Goal: Use online tool/utility

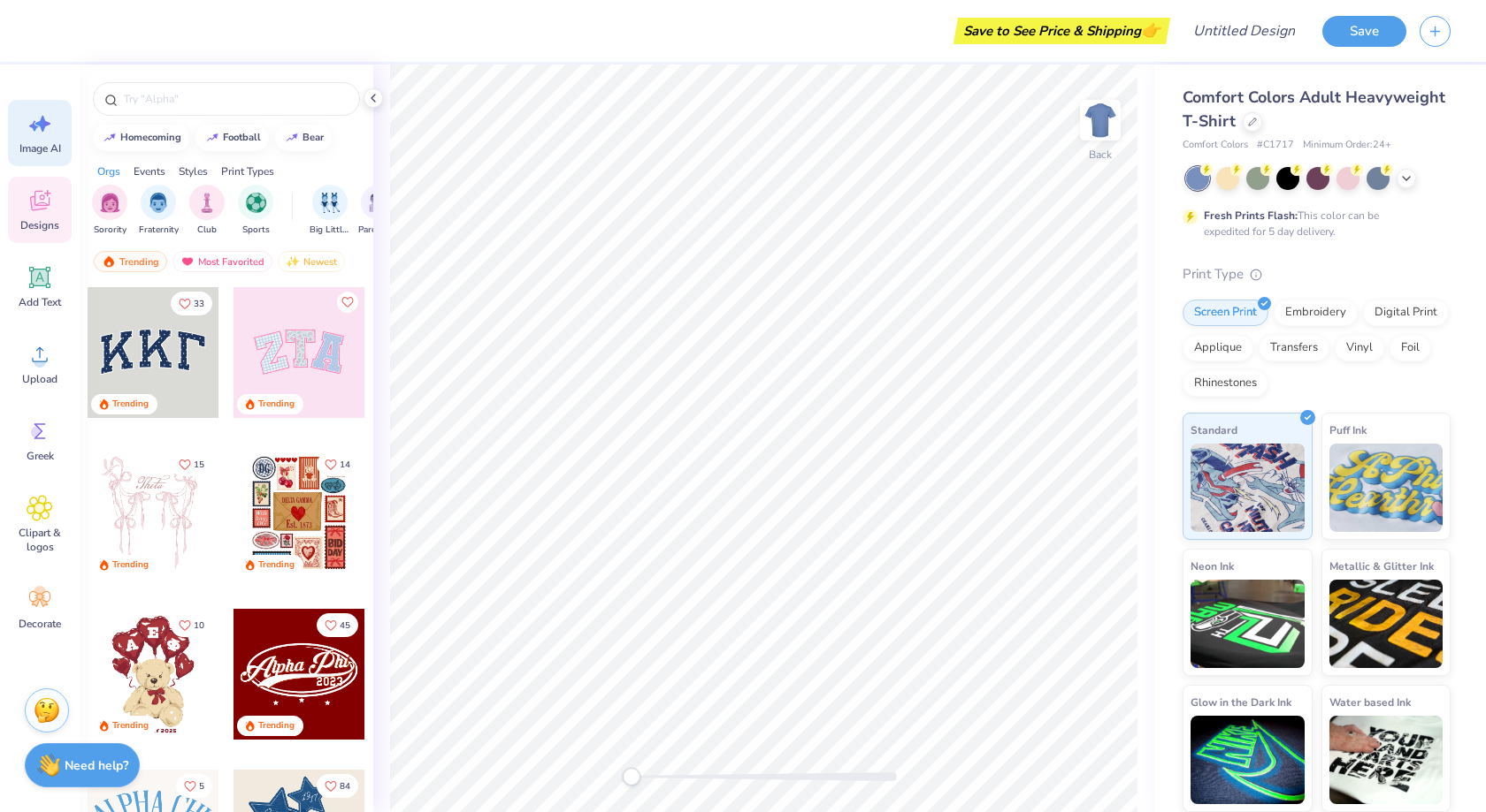
click at [47, 140] on div "Image AI" at bounding box center [40, 133] width 64 height 67
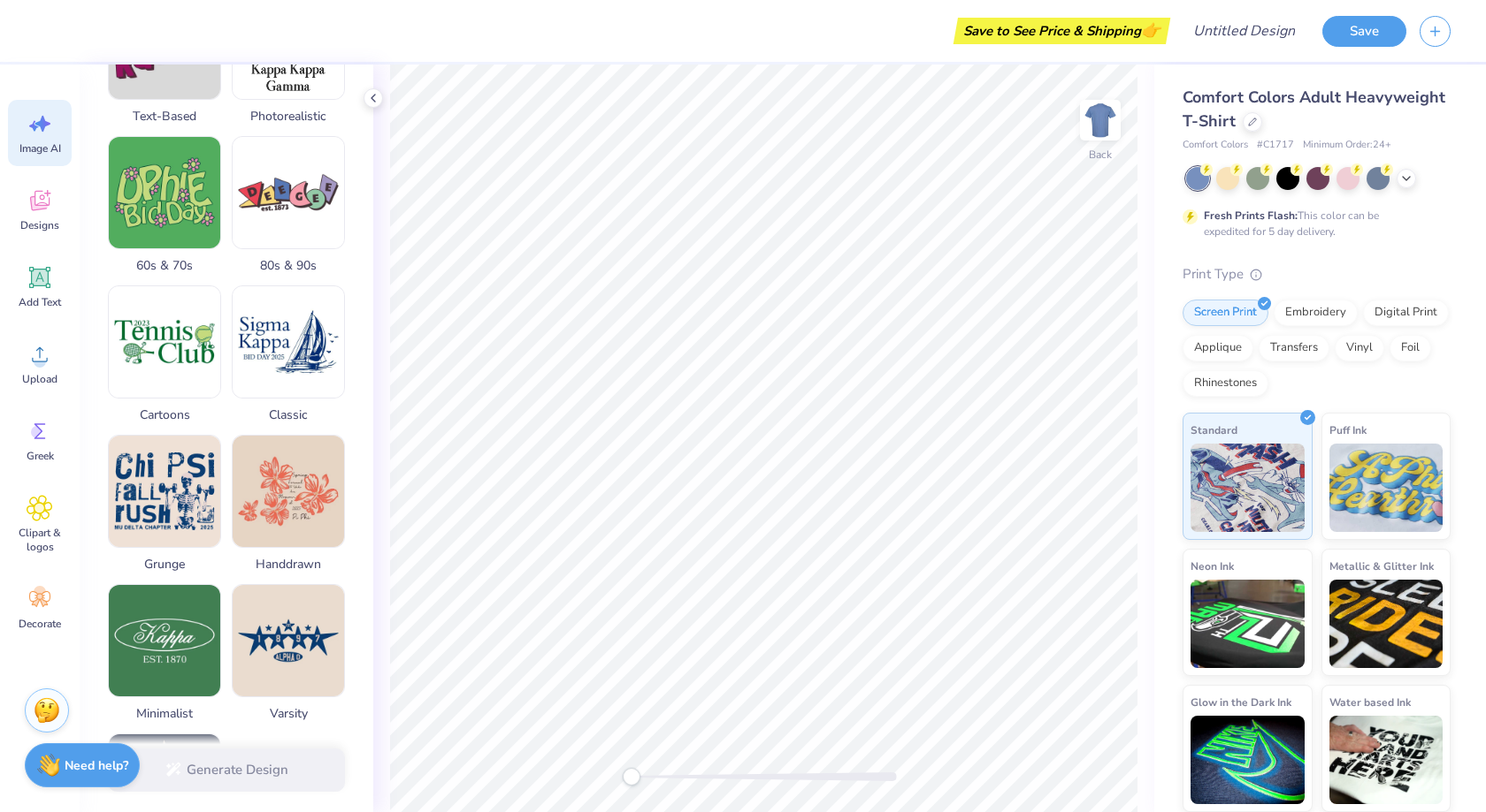
scroll to position [712, 0]
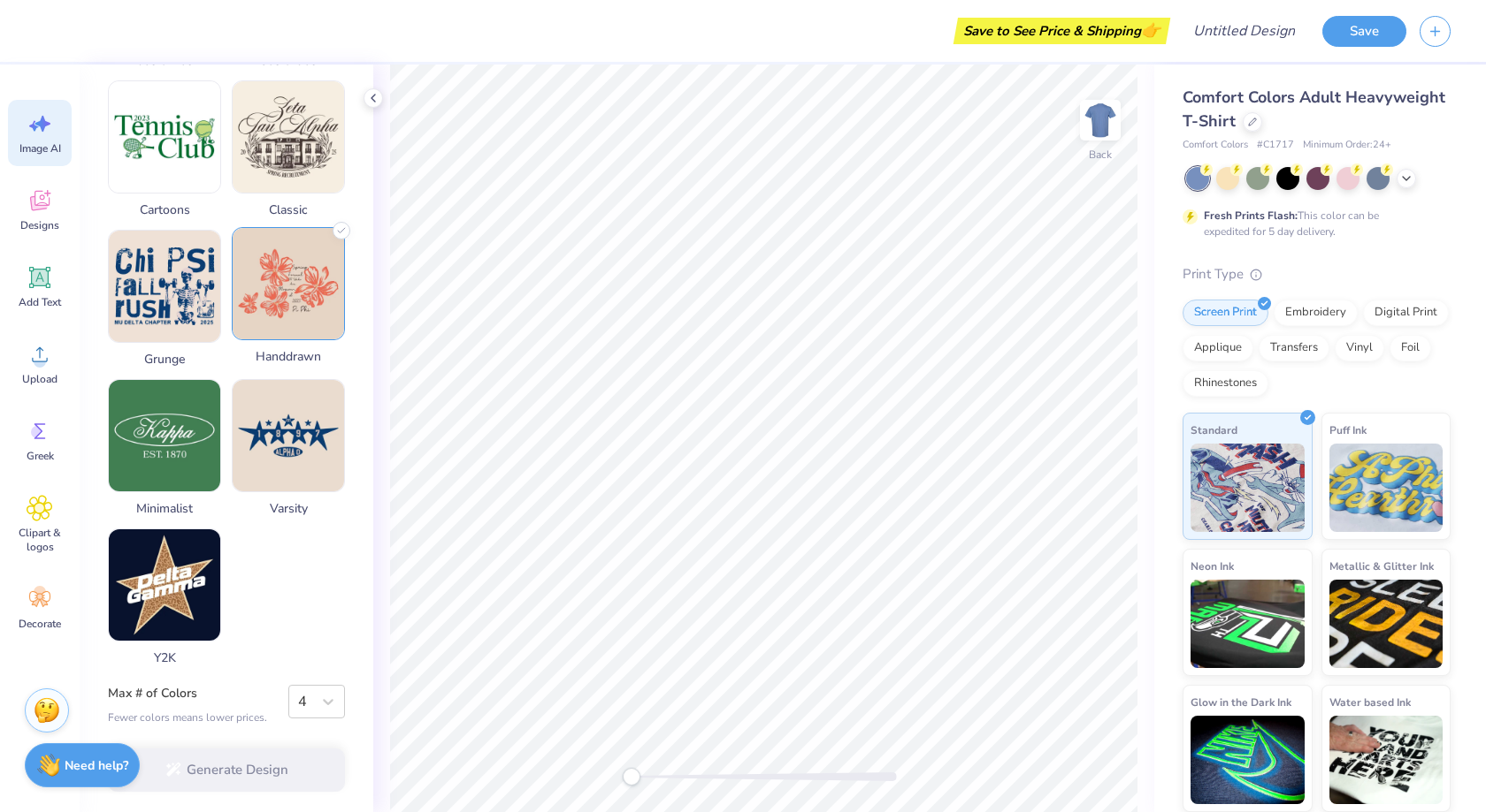
click at [253, 304] on img at bounding box center [287, 283] width 111 height 111
click at [323, 699] on icon at bounding box center [328, 702] width 11 height 6
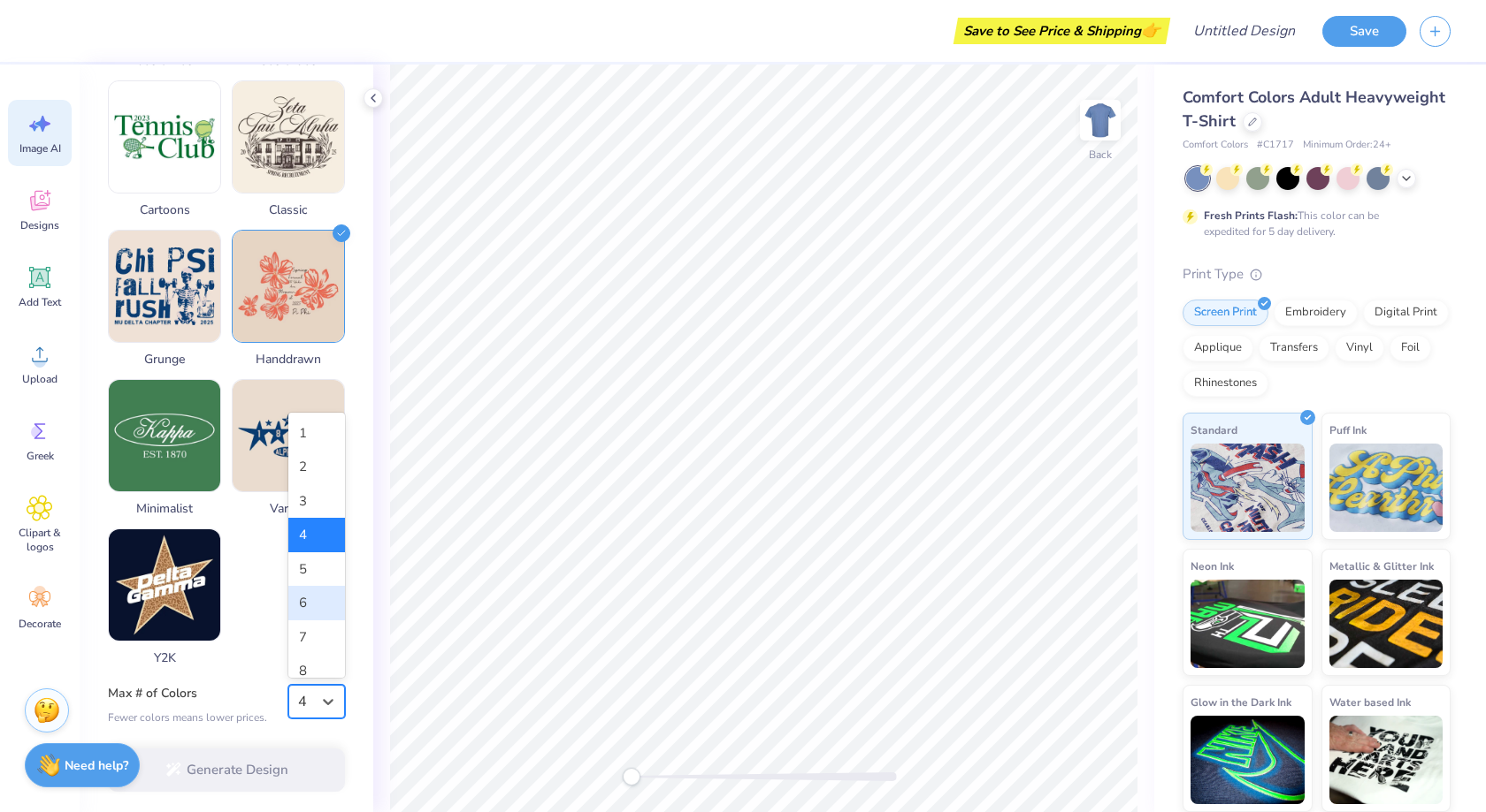
click at [332, 603] on div "6" at bounding box center [317, 603] width 57 height 35
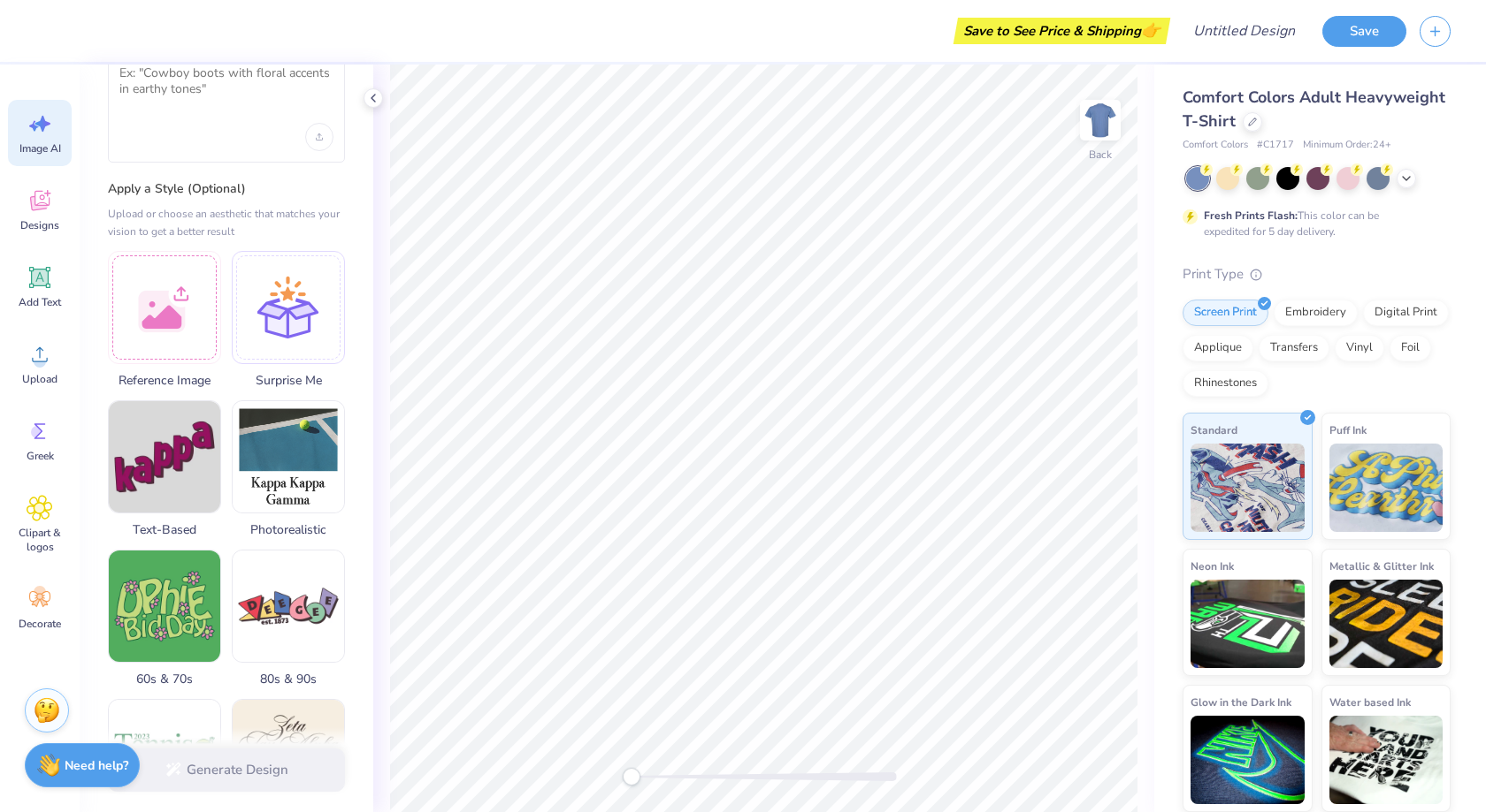
scroll to position [95, 0]
click at [155, 161] on div "Generate Image Describe the Graphic Apply a Style (Optional) Upload or choose a…" at bounding box center [226, 438] width 294 height 748
click at [157, 109] on div at bounding box center [226, 109] width 237 height 103
click at [157, 101] on textarea at bounding box center [226, 86] width 214 height 44
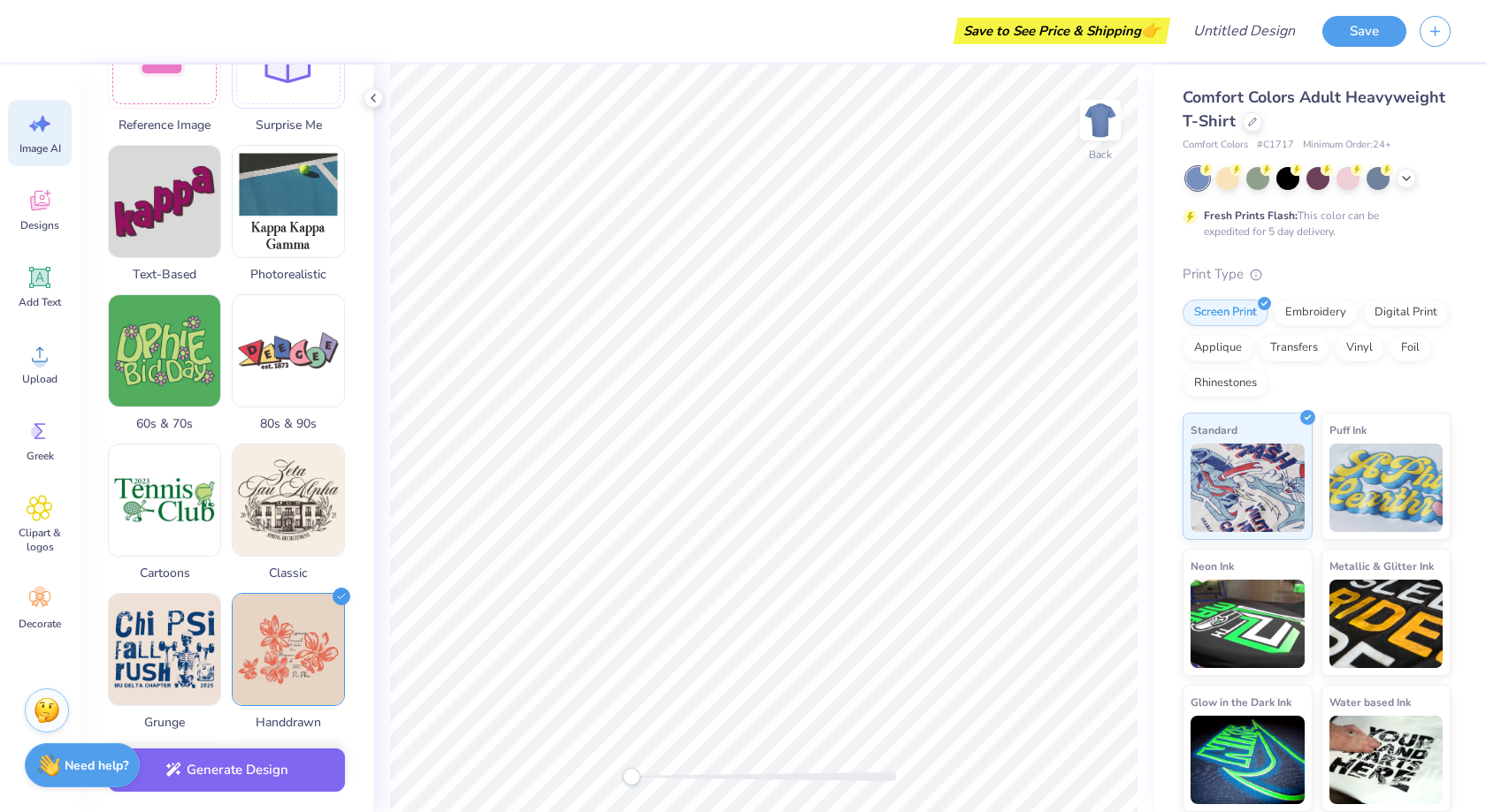
scroll to position [712, 0]
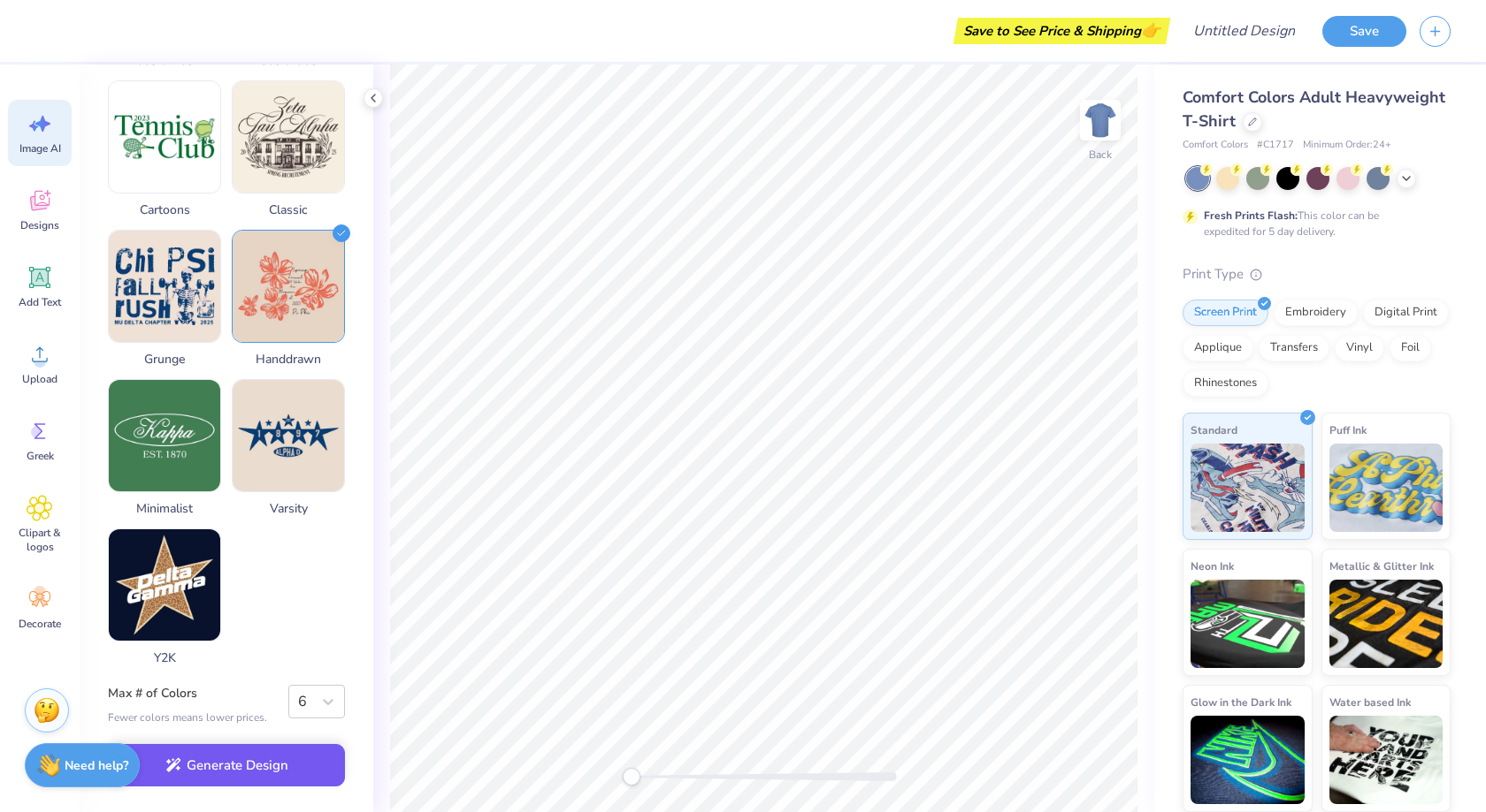
type textarea "hek"
click at [239, 730] on button "Generate Design" at bounding box center [226, 766] width 237 height 44
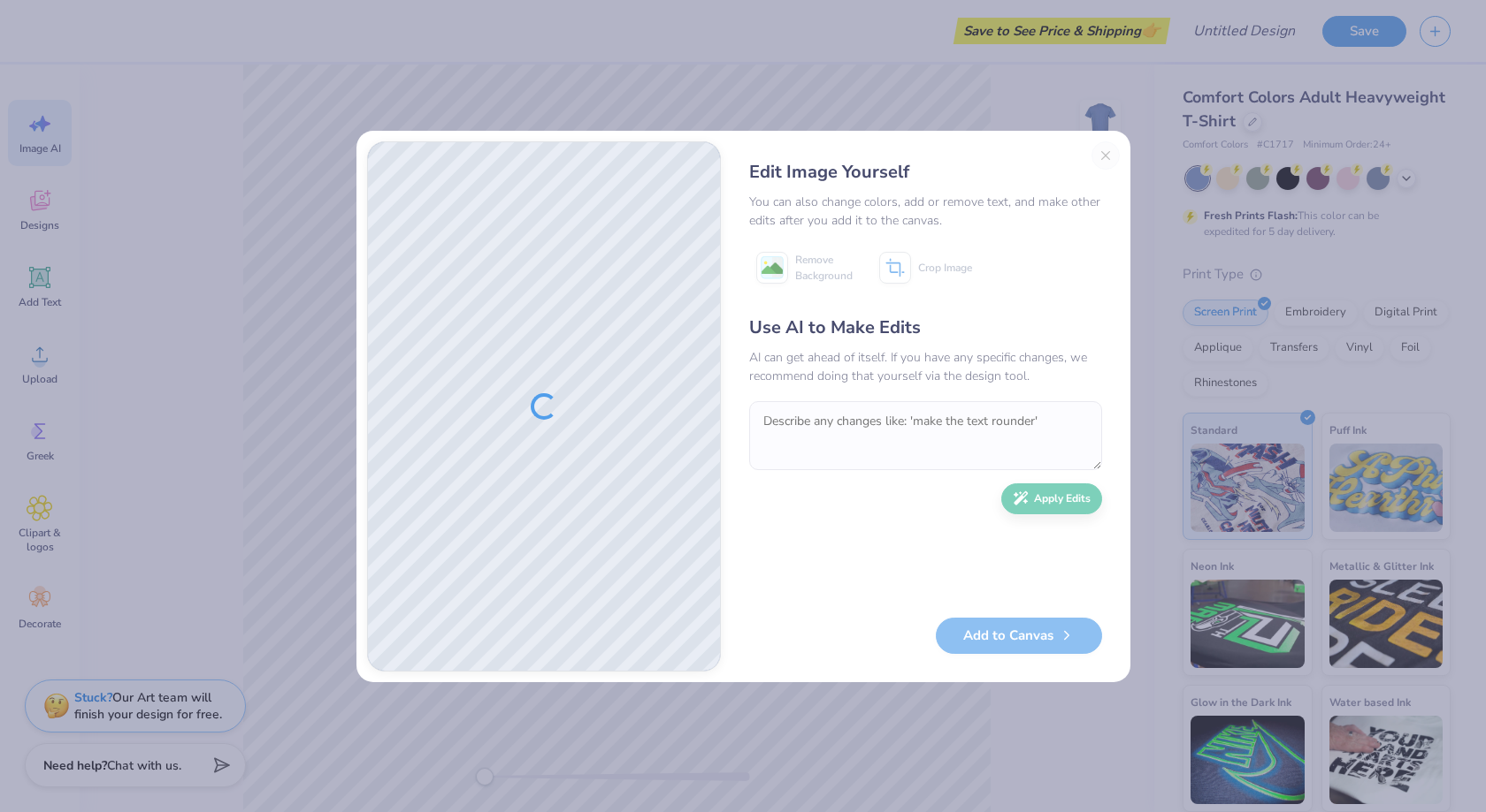
click at [1107, 151] on div "Edit Image Yourself You can also change colors, add or remove text, and make ot…" at bounding box center [925, 406] width 388 height 530
